Goal: Browse casually

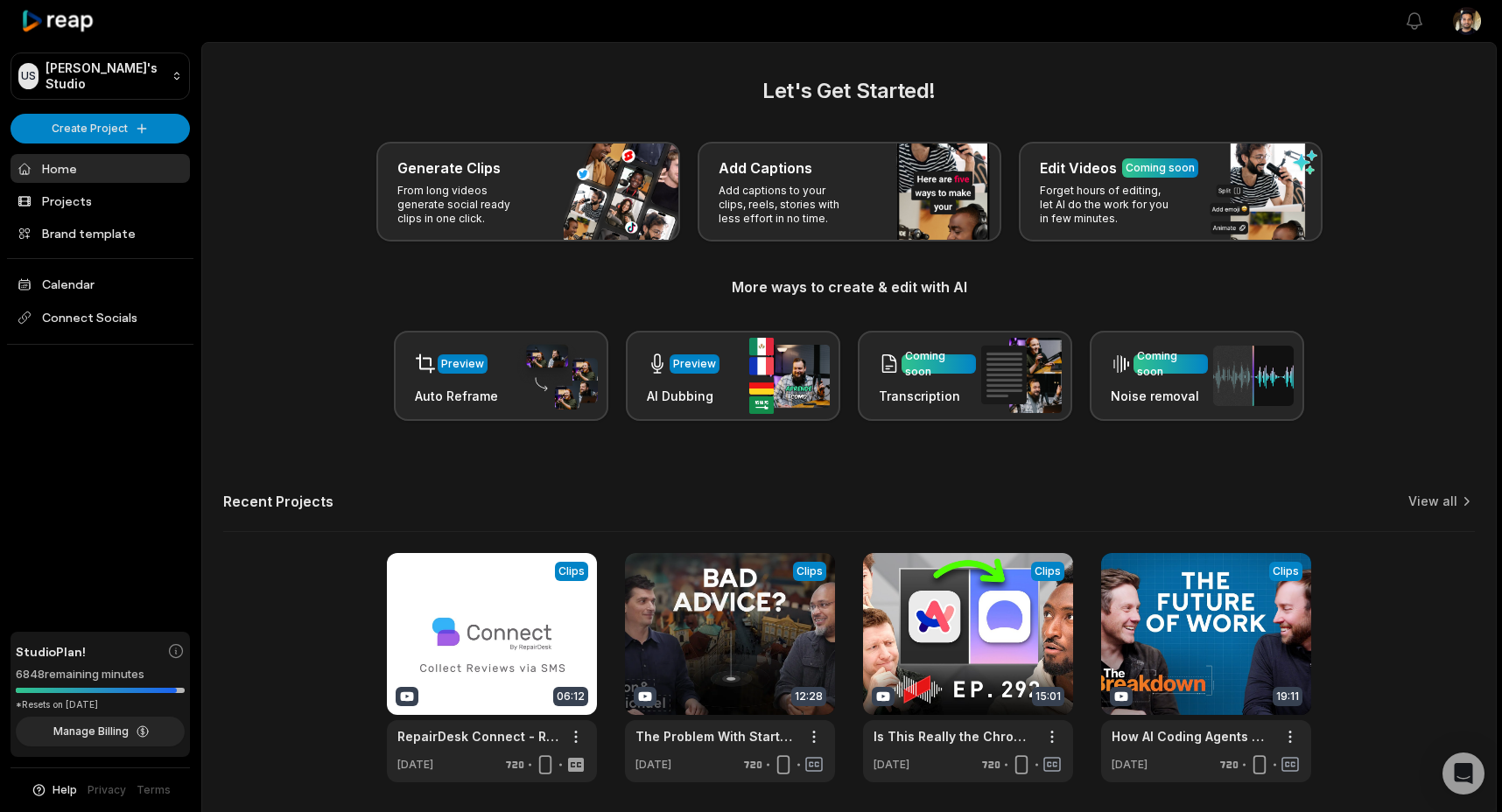
click at [312, 380] on div "Preview Auto Reframe Preview AI Dubbing Coming soon Transcription Coming soon N…" at bounding box center [849, 376] width 1252 height 90
